Goal: Task Accomplishment & Management: Manage account settings

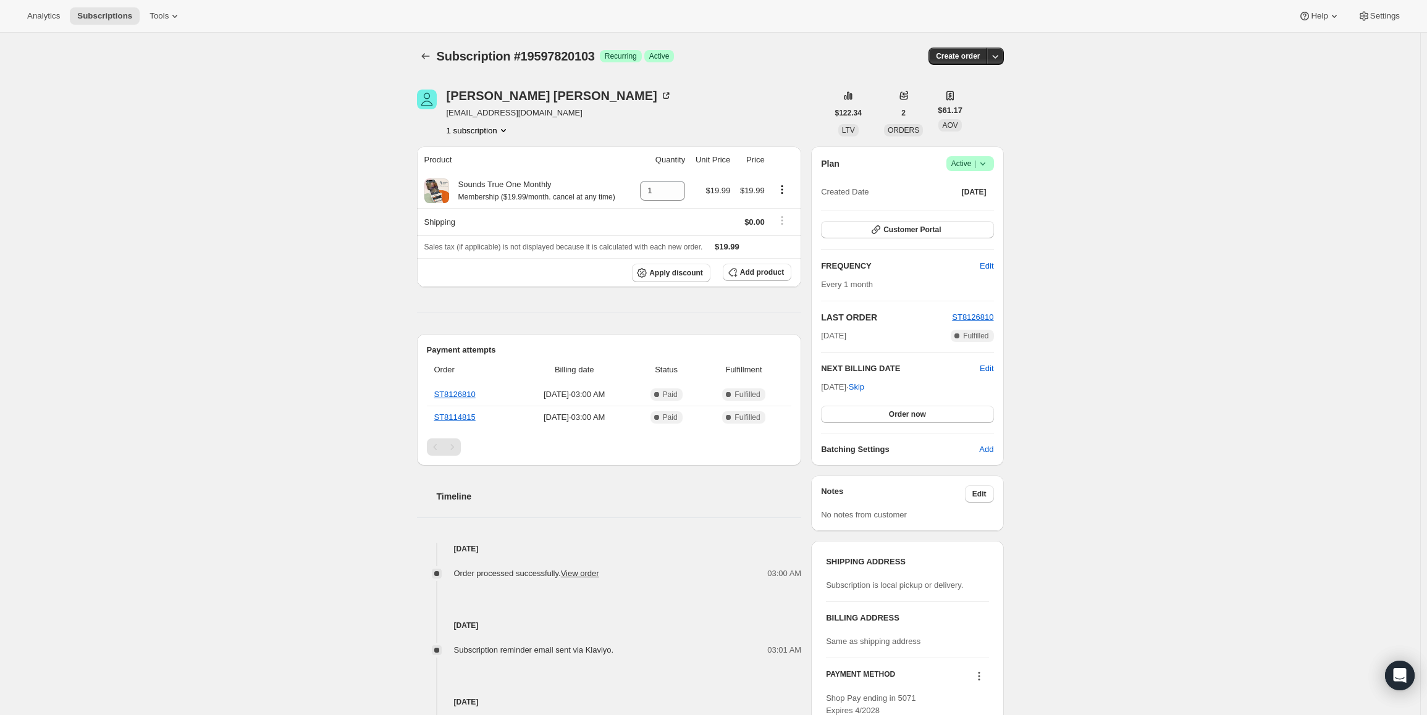
drag, startPoint x: 824, startPoint y: 389, endPoint x: 866, endPoint y: 386, distance: 42.1
click at [864, 386] on span "[DATE] · Skip" at bounding box center [842, 386] width 43 height 9
copy span "[DATE], 202"
click at [968, 166] on span "Active |" at bounding box center [970, 164] width 38 height 12
click at [972, 191] on span "Pause subscription" at bounding box center [973, 187] width 68 height 9
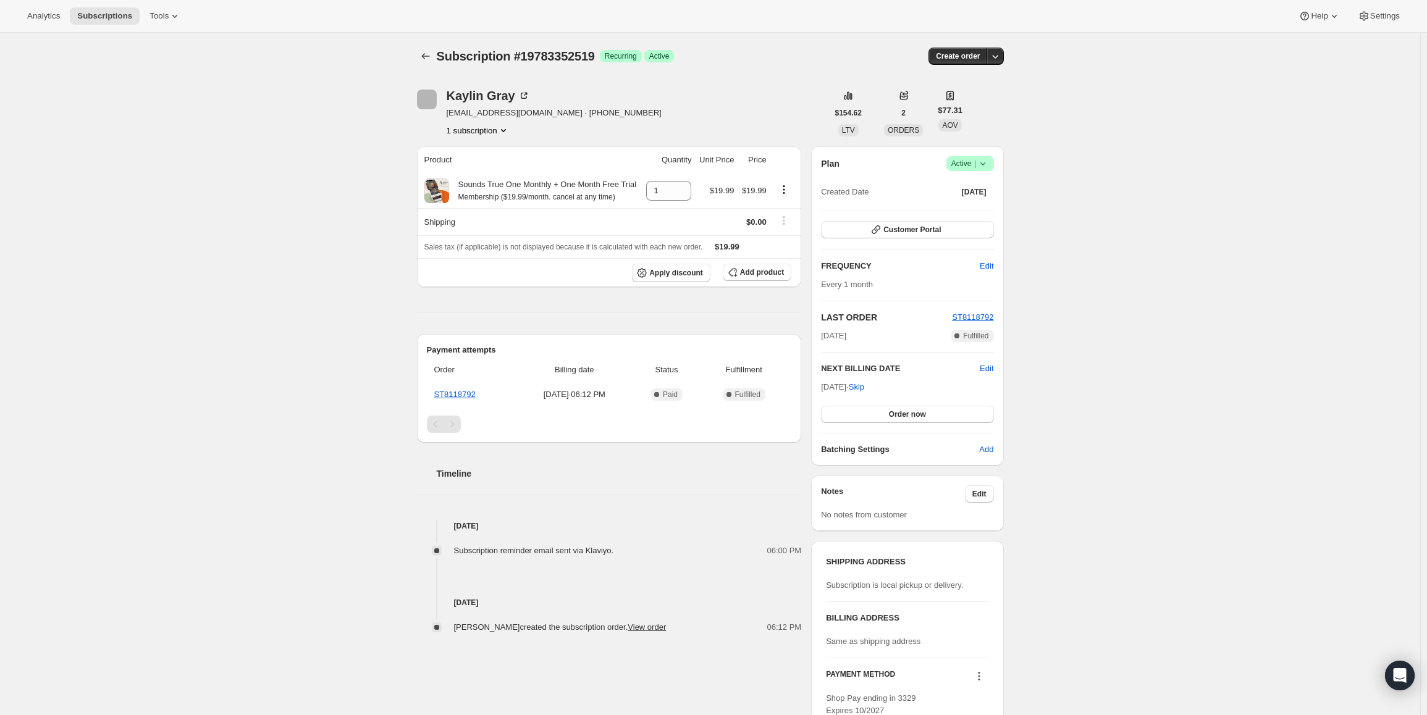
click at [954, 170] on span "Success Active |" at bounding box center [971, 163] width 48 height 15
drag, startPoint x: 822, startPoint y: 387, endPoint x: 867, endPoint y: 389, distance: 45.1
click at [867, 389] on div "Plan Success Active | Created Date Aug 21, 2025 Customer Portal FREQUENCY Edit …" at bounding box center [907, 305] width 192 height 319
copy span "Sep 21, 202"
click at [974, 162] on span "Active |" at bounding box center [970, 164] width 38 height 12
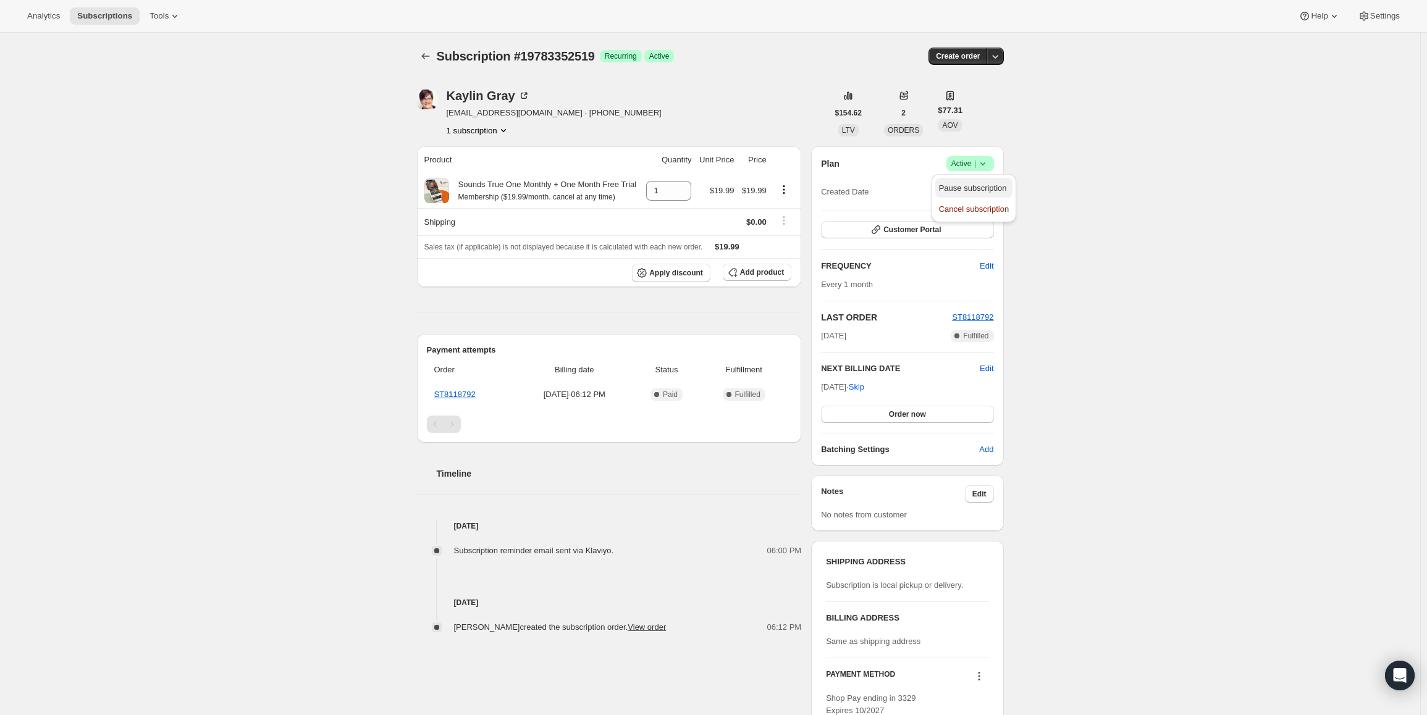
click at [951, 183] on span "Pause subscription" at bounding box center [973, 187] width 68 height 9
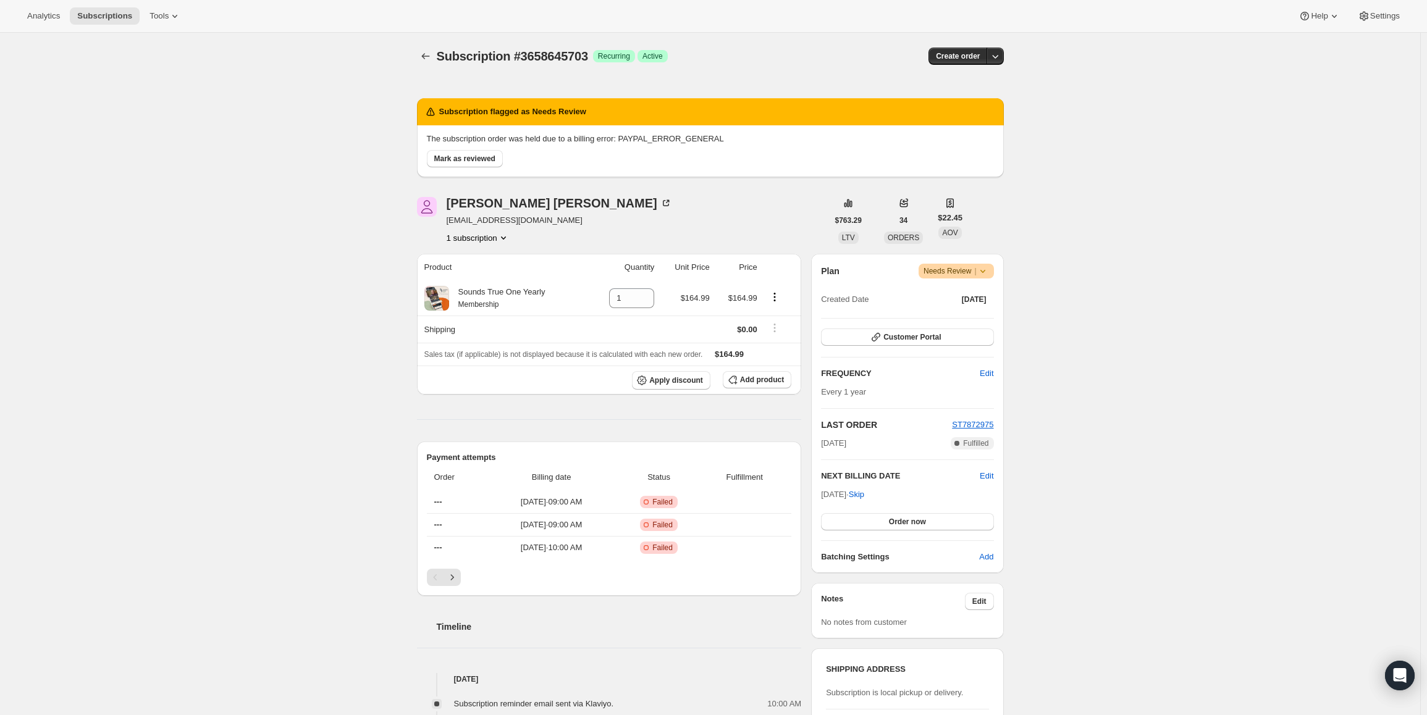
click at [980, 272] on icon at bounding box center [983, 271] width 12 height 12
click at [966, 293] on span "Pause subscription" at bounding box center [960, 295] width 68 height 9
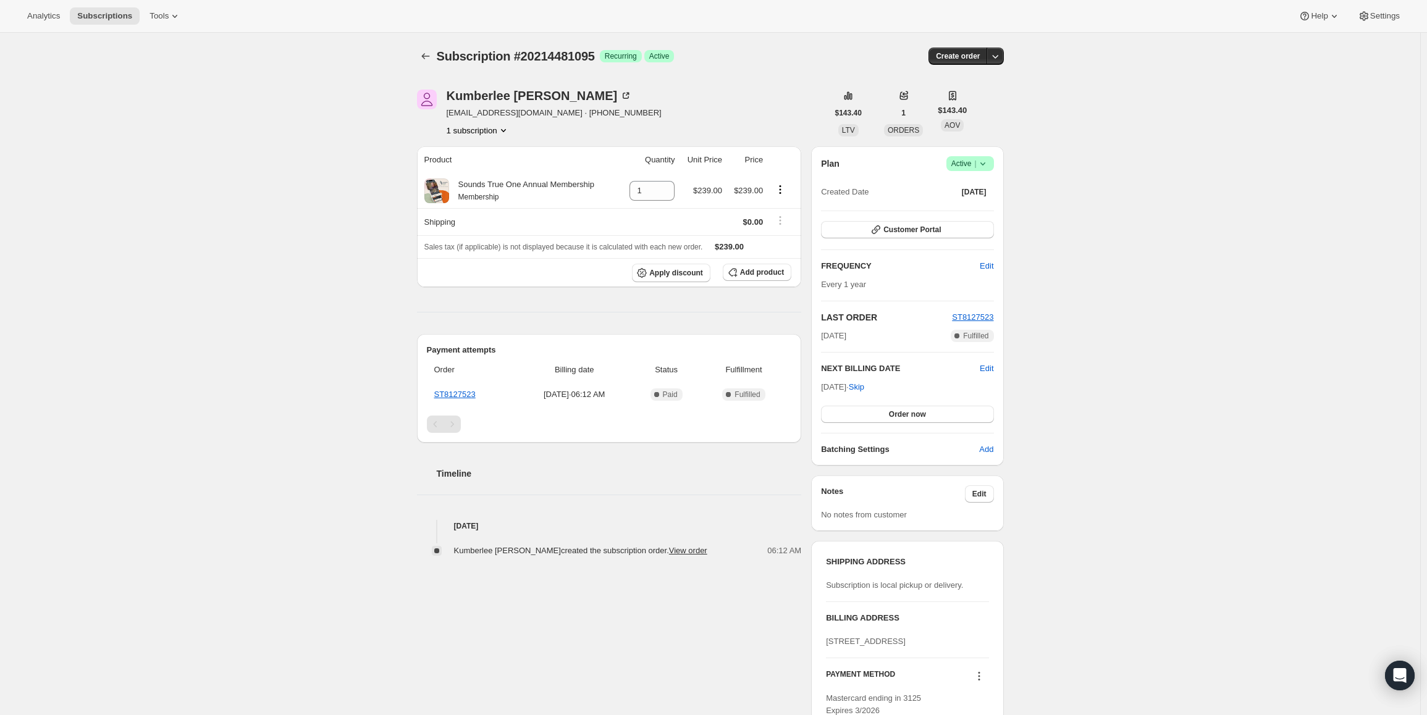
drag, startPoint x: 958, startPoint y: 158, endPoint x: 953, endPoint y: 164, distance: 7.5
click at [958, 158] on span "Active |" at bounding box center [970, 164] width 38 height 12
click at [962, 208] on span "Cancel subscription" at bounding box center [974, 209] width 70 height 9
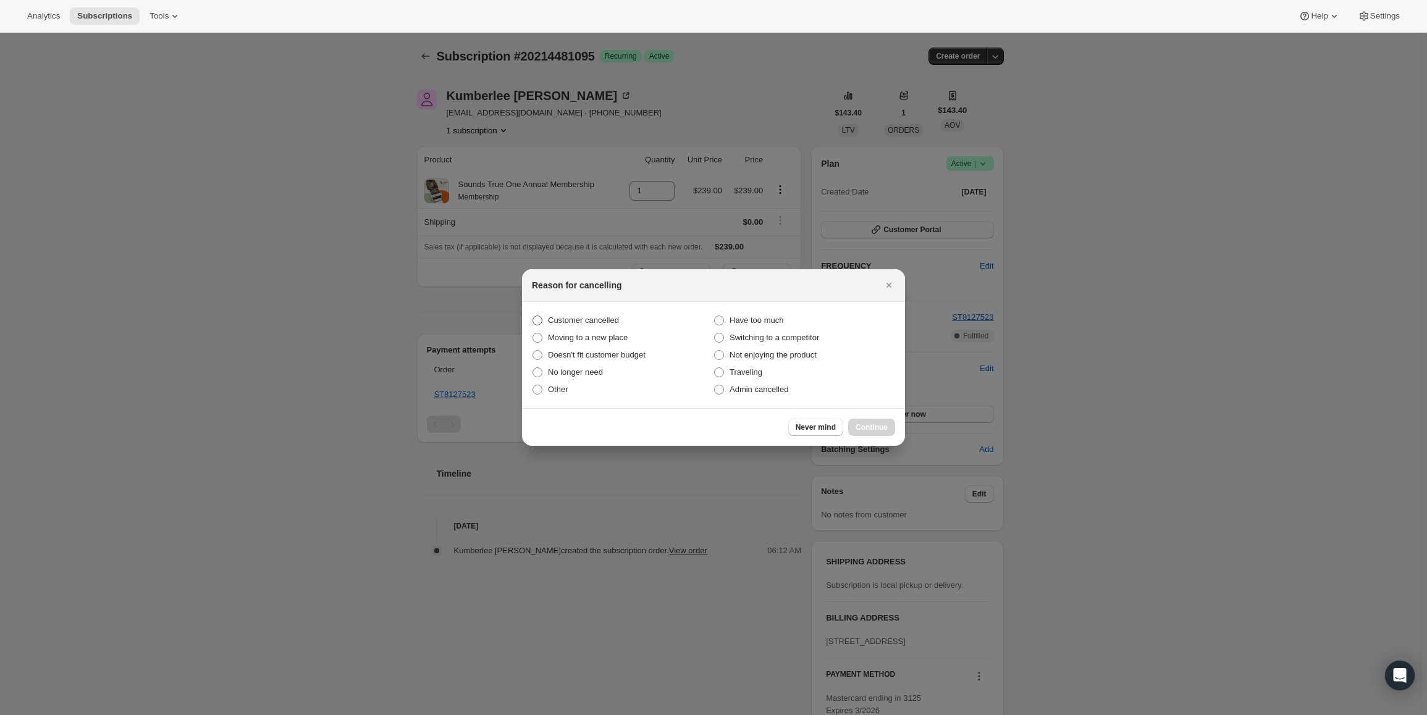
click at [570, 314] on label "Customer cancelled" at bounding box center [623, 320] width 182 height 17
click at [533, 316] on input "Customer cancelled" at bounding box center [533, 316] width 1 height 1
radio input "true"
click at [875, 421] on button "Continue" at bounding box center [871, 427] width 47 height 17
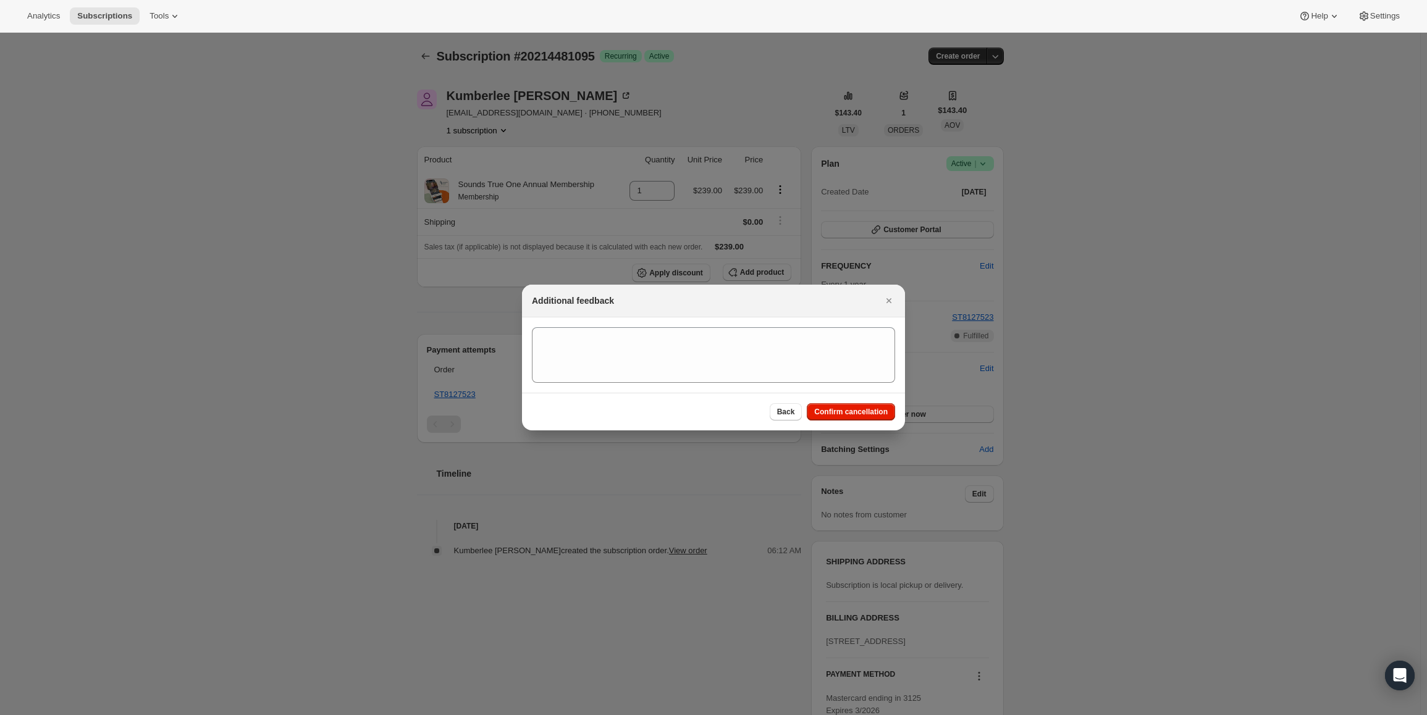
click at [864, 400] on div "Back Confirm cancellation" at bounding box center [713, 412] width 383 height 38
click at [860, 411] on span "Confirm cancellation" at bounding box center [851, 412] width 74 height 10
